Goal: Check status: Check status

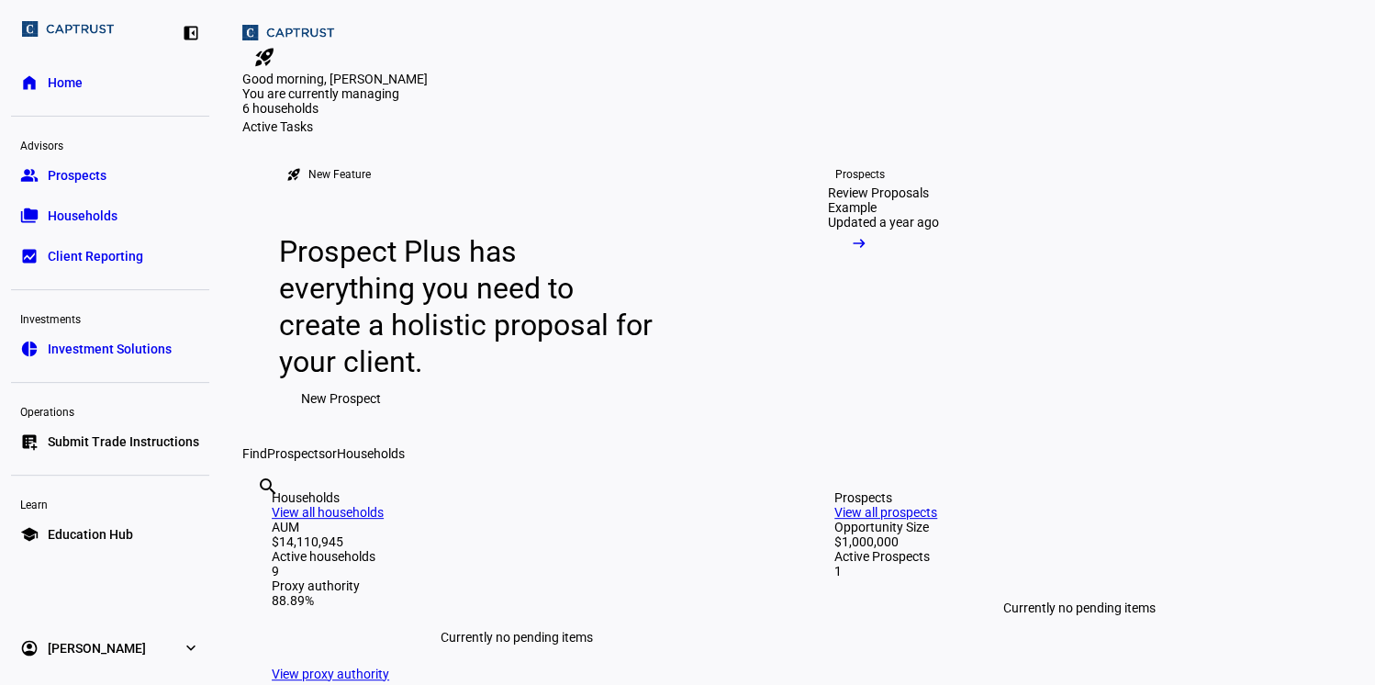
click at [99, 219] on span "Households" at bounding box center [83, 216] width 70 height 18
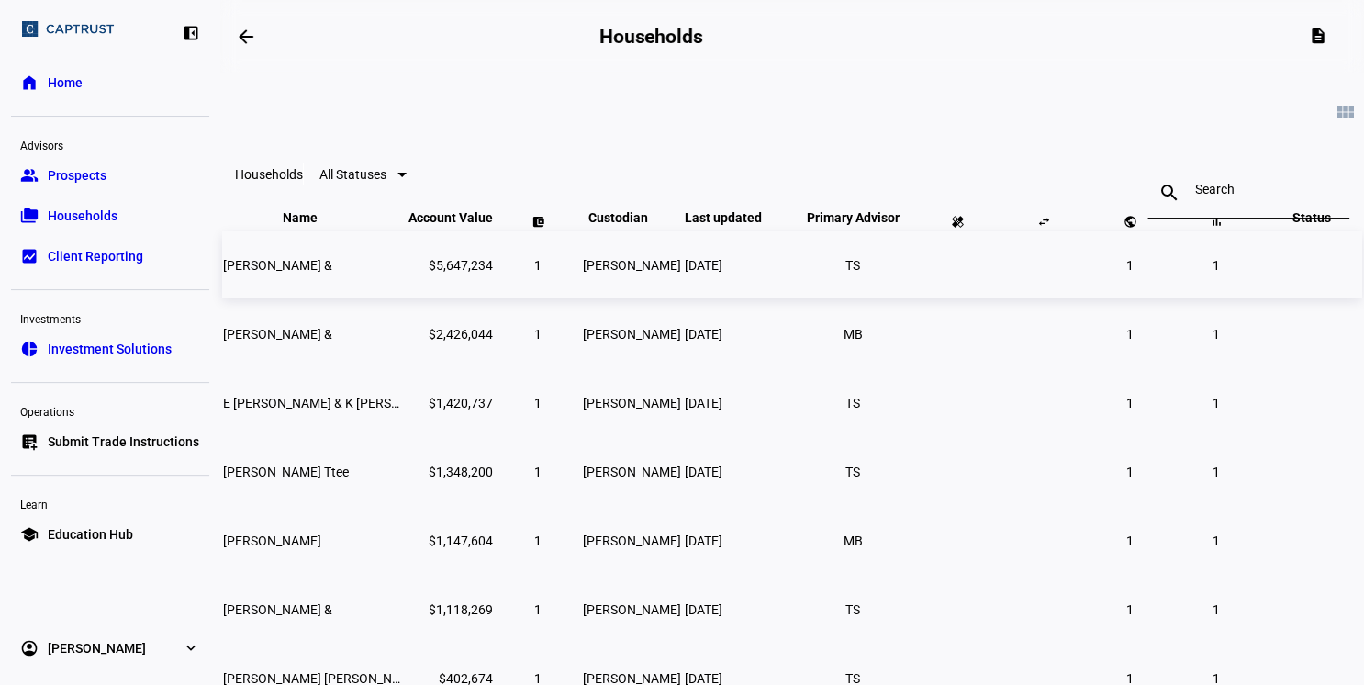
click at [319, 273] on span "[PERSON_NAME] &" at bounding box center [277, 265] width 109 height 15
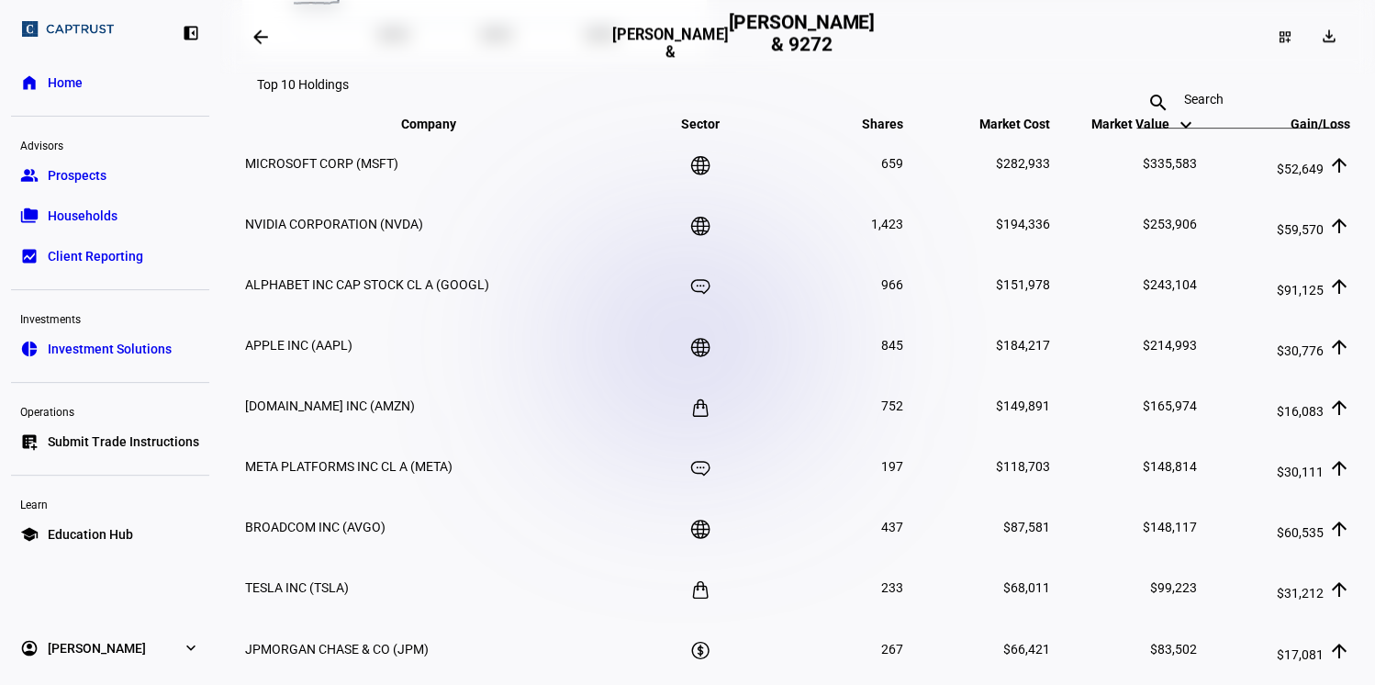
scroll to position [1278, 0]
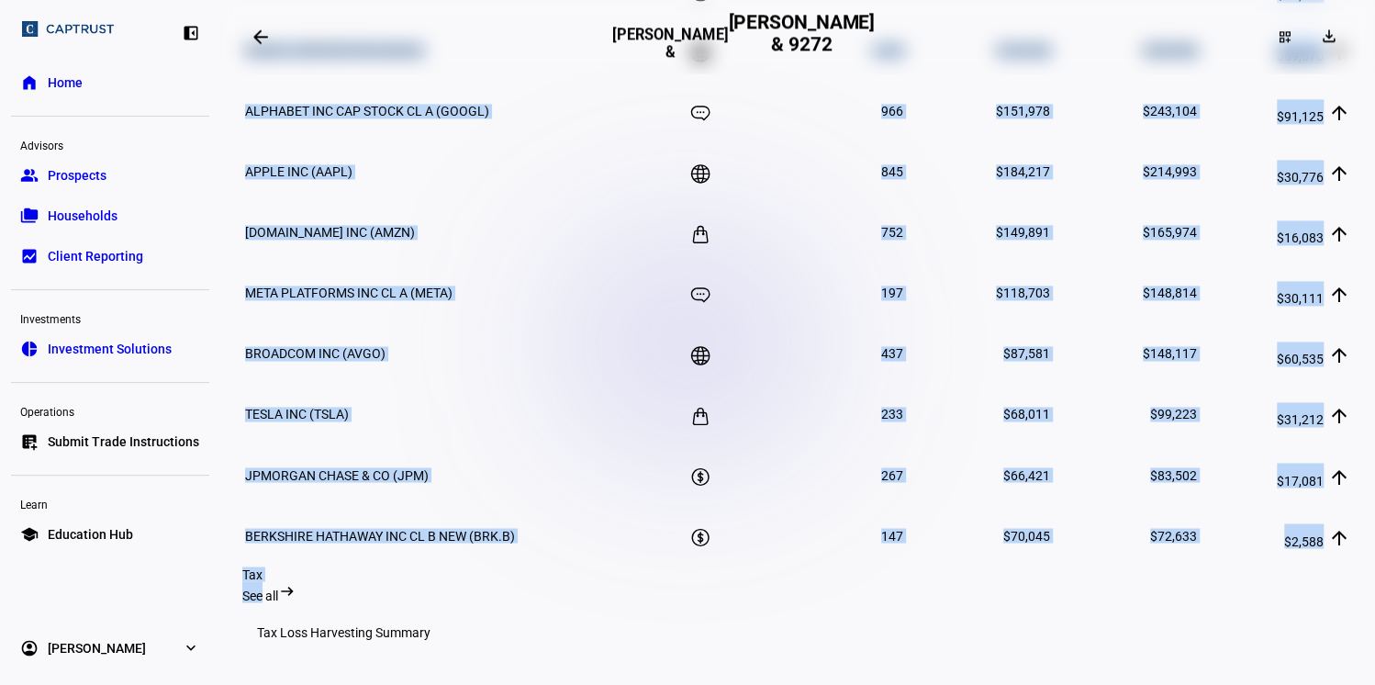
drag, startPoint x: 1302, startPoint y: 583, endPoint x: 1042, endPoint y: 521, distance: 267.8
click at [1042, 521] on div "Financial See all arrow_right_alt Performance snapshot Since Investment expand_…" at bounding box center [797, 343] width 1111 height 1783
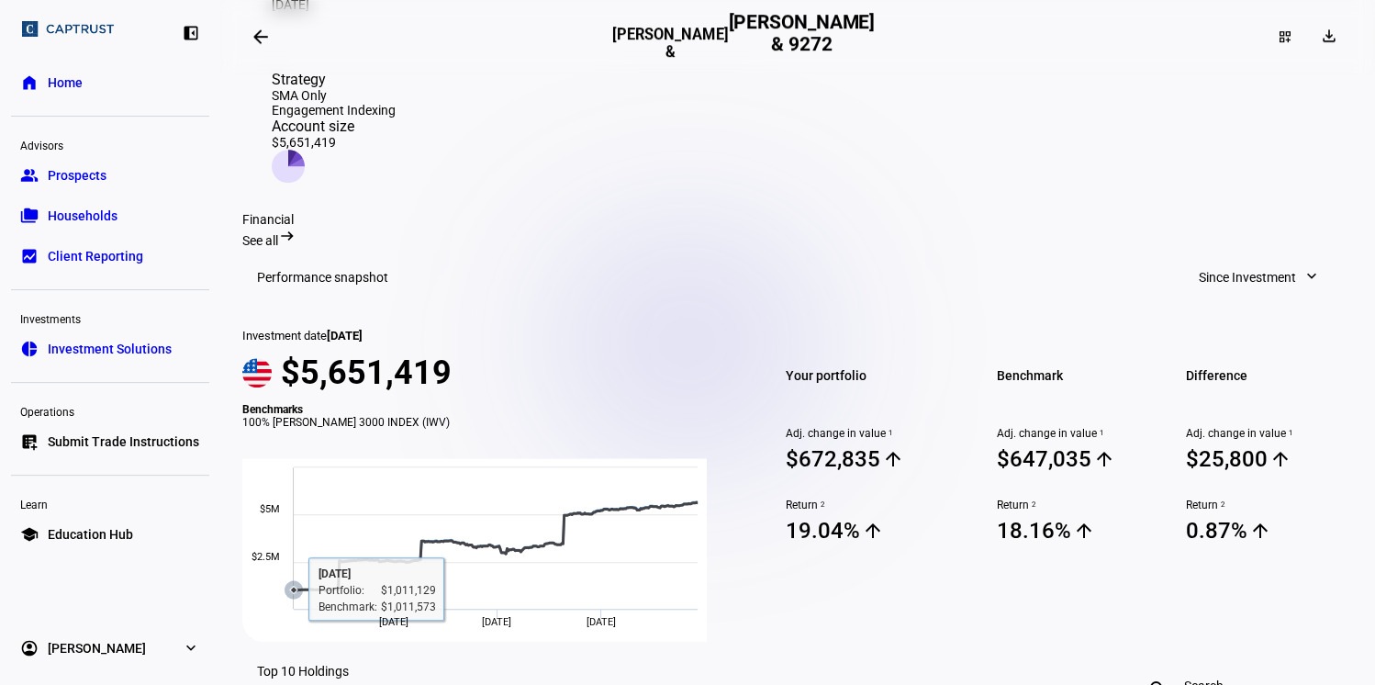
scroll to position [543, 0]
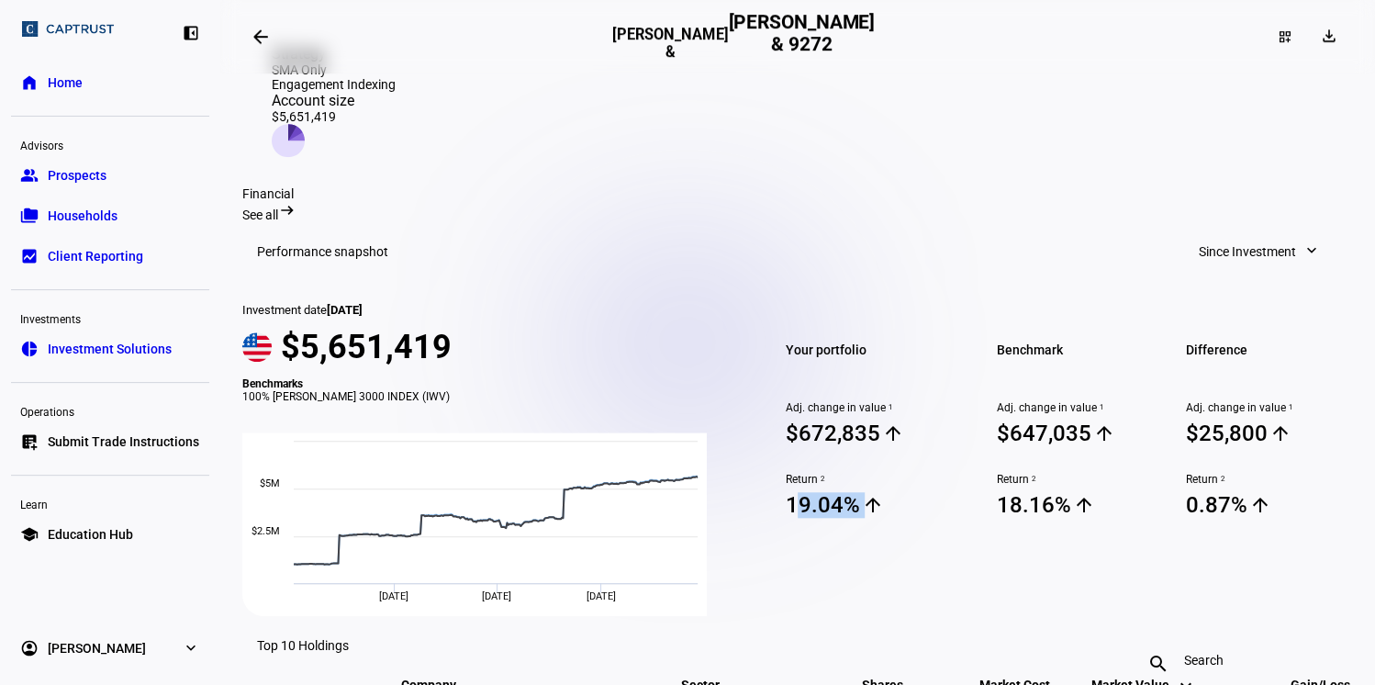
drag, startPoint x: 775, startPoint y: 465, endPoint x: 855, endPoint y: 465, distance: 80.8
click at [855, 465] on div "Your portfolio Adj. change in value 1 $672,835 arrow_upward Return 2 19.04% arr…" at bounding box center [868, 459] width 211 height 313
drag, startPoint x: 855, startPoint y: 465, endPoint x: 1055, endPoint y: 463, distance: 199.2
click at [1055, 491] on span "18.16% arrow_upward" at bounding box center [1080, 505] width 167 height 28
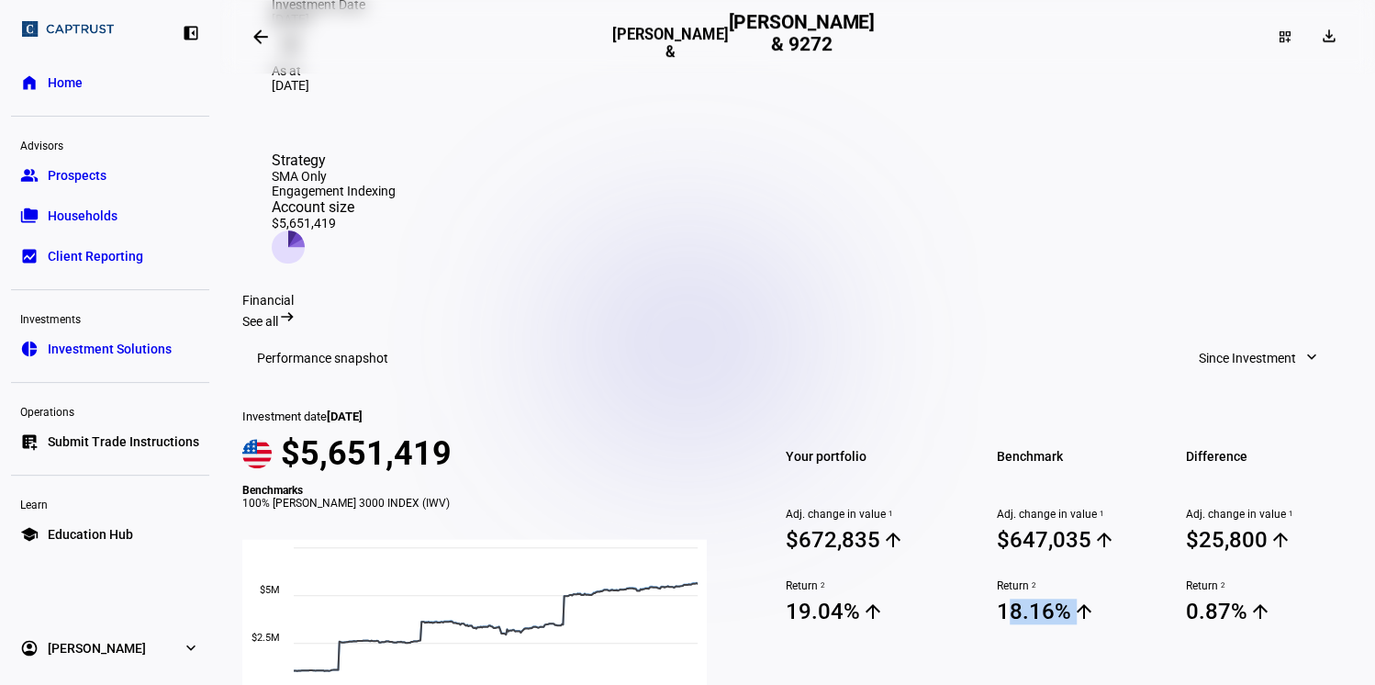
scroll to position [397, 0]
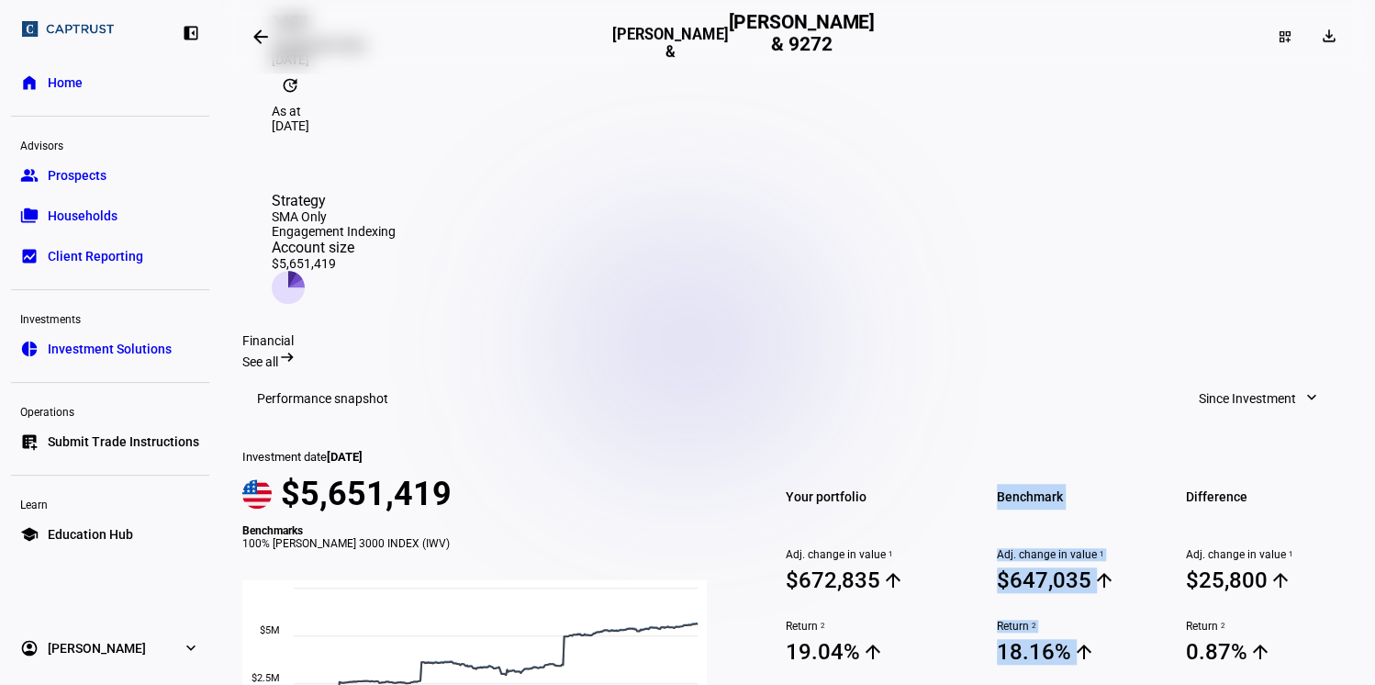
drag, startPoint x: 798, startPoint y: 620, endPoint x: 1000, endPoint y: 620, distance: 201.9
click at [1000, 620] on div "Your portfolio Adj. change in value 1 $672,835 arrow_upward Return 2 19.04% arr…" at bounding box center [1058, 606] width 590 height 313
